Goal: Task Accomplishment & Management: Manage account settings

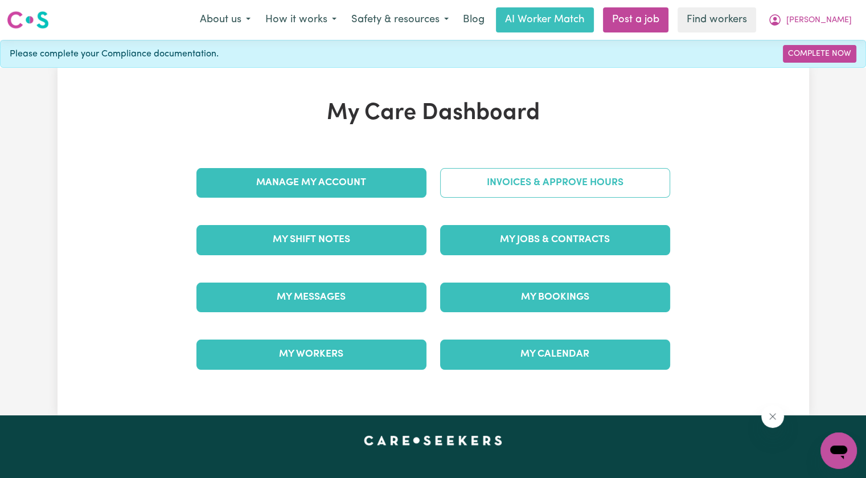
click at [498, 183] on link "Invoices & Approve Hours" at bounding box center [555, 183] width 230 height 30
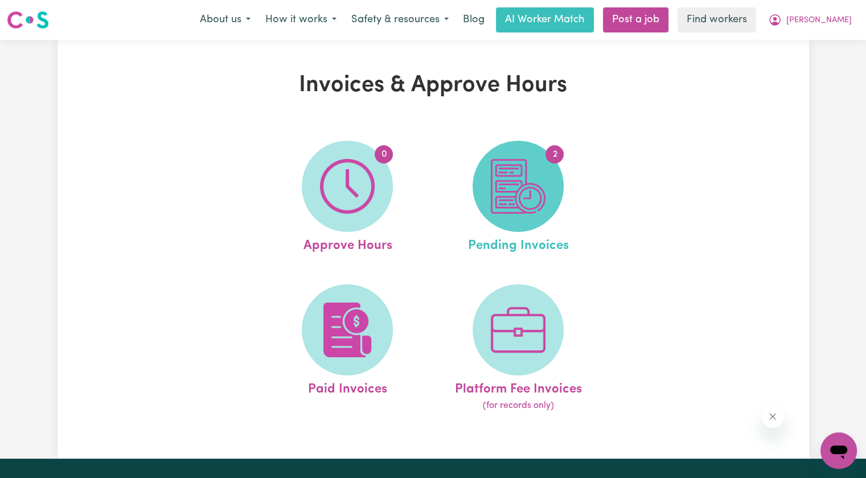
click at [513, 192] on img at bounding box center [518, 186] width 55 height 55
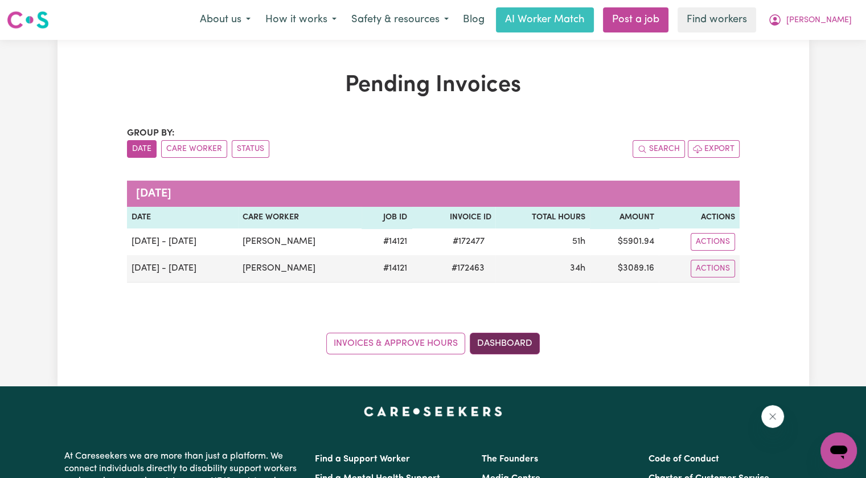
click at [509, 350] on link "Dashboard" at bounding box center [505, 343] width 70 height 22
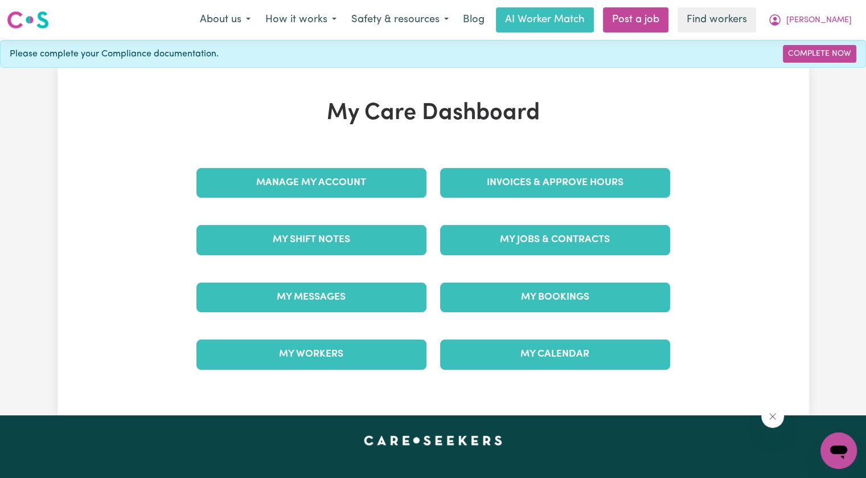
click at [372, 256] on div "My Shift Notes" at bounding box center [312, 239] width 244 height 57
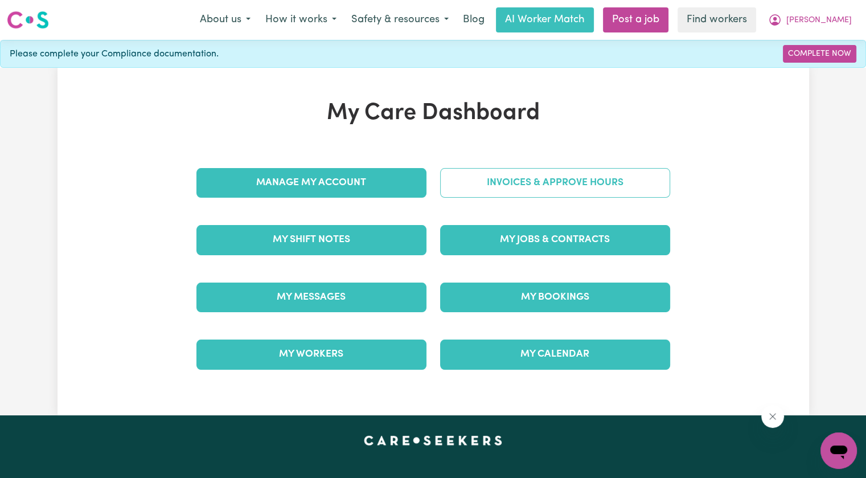
click at [446, 181] on link "Invoices & Approve Hours" at bounding box center [555, 183] width 230 height 30
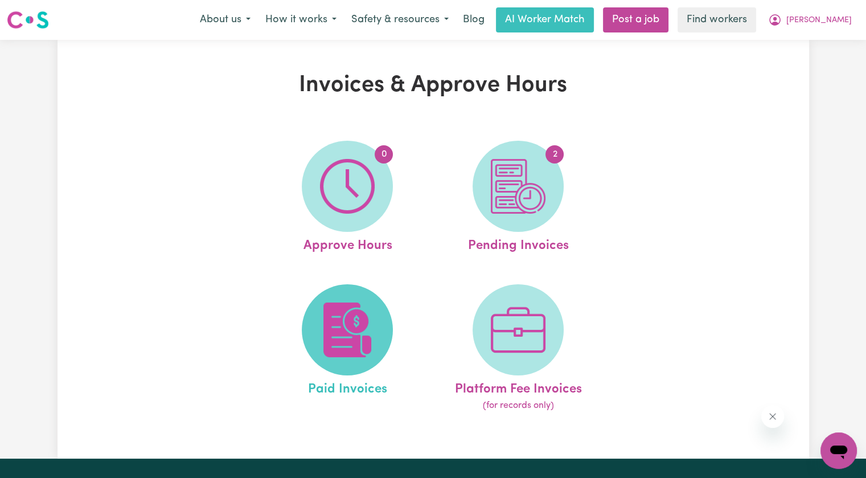
click at [368, 324] on img at bounding box center [347, 329] width 55 height 55
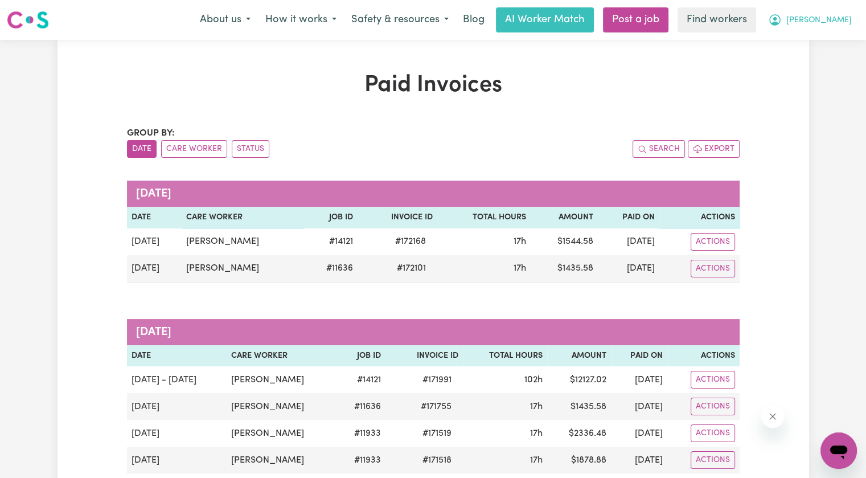
click at [822, 31] on button "[PERSON_NAME]" at bounding box center [809, 20] width 98 height 24
click at [824, 61] on link "Logout" at bounding box center [813, 66] width 90 height 22
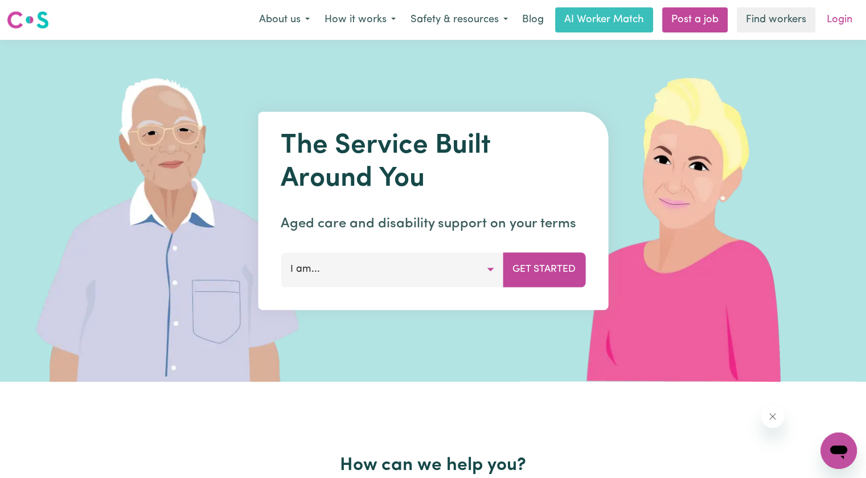
click at [833, 29] on link "Login" at bounding box center [839, 19] width 39 height 25
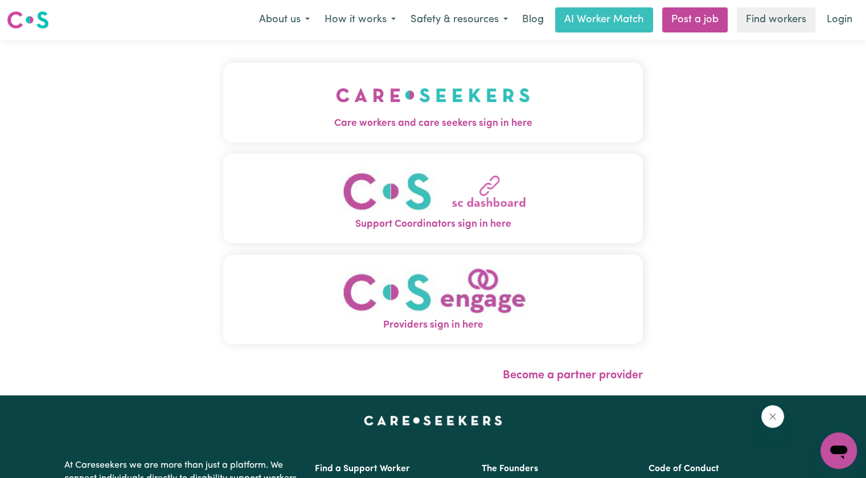
click at [347, 101] on img "Care workers and care seekers sign in here" at bounding box center [433, 95] width 194 height 42
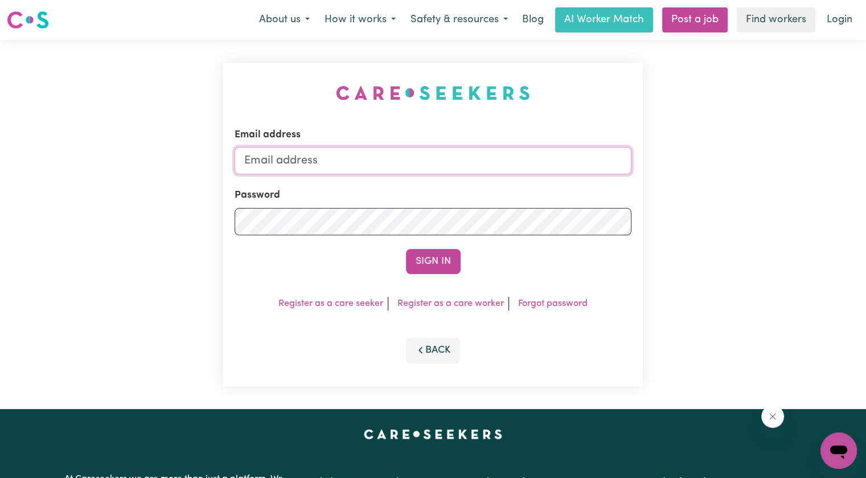
click at [330, 161] on input "Email address" at bounding box center [432, 160] width 397 height 27
drag, startPoint x: 301, startPoint y: 170, endPoint x: 452, endPoint y: 168, distance: 152.0
click at [452, 168] on input "[EMAIL_ADDRESS][DOMAIN_NAME]" at bounding box center [432, 160] width 397 height 27
drag, startPoint x: 517, startPoint y: 162, endPoint x: 303, endPoint y: 160, distance: 214.0
click at [303, 160] on input "[EMAIL_ADDRESS][DOMAIN_NAME]" at bounding box center [432, 160] width 397 height 27
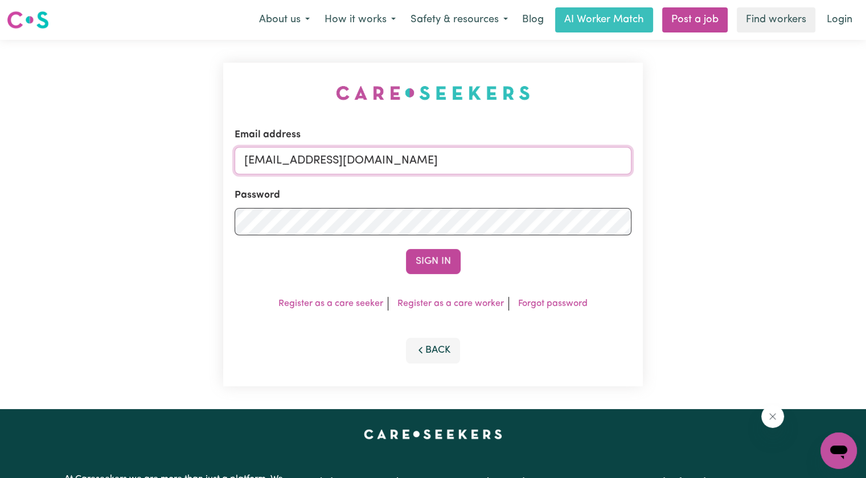
paste input "paulinethomasABF"
type input "[EMAIL_ADDRESS][DOMAIN_NAME]"
click at [406, 249] on button "Sign In" at bounding box center [433, 261] width 55 height 25
